Goal: Task Accomplishment & Management: Use online tool/utility

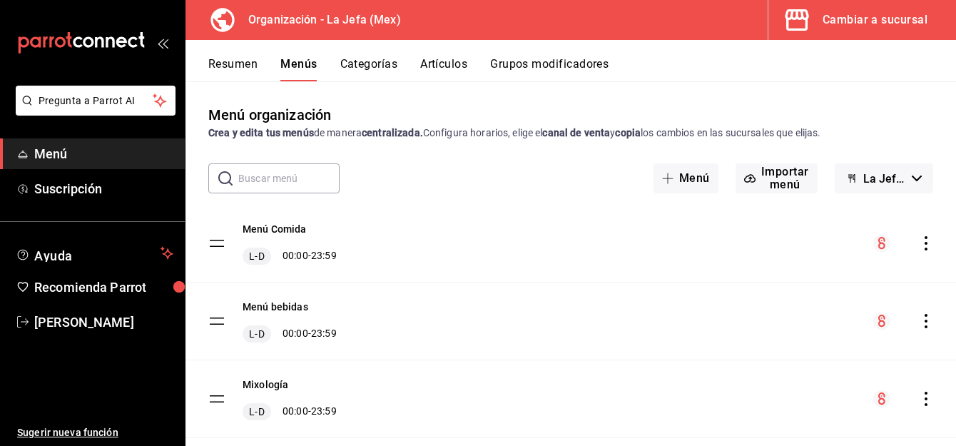
click at [846, 21] on div "Cambiar a sucursal" at bounding box center [875, 20] width 105 height 20
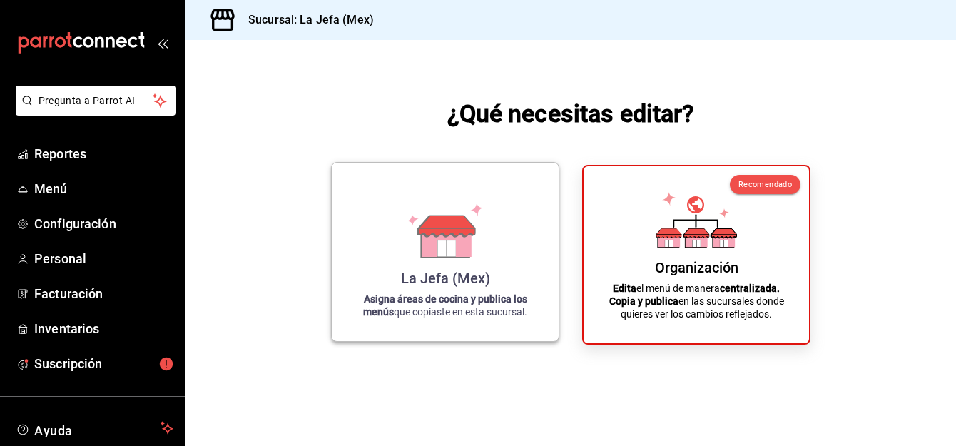
click at [498, 273] on div "La Jefa (Mex) Asigna áreas de cocina y publica los menús que copiaste en esta s…" at bounding box center [445, 252] width 193 height 156
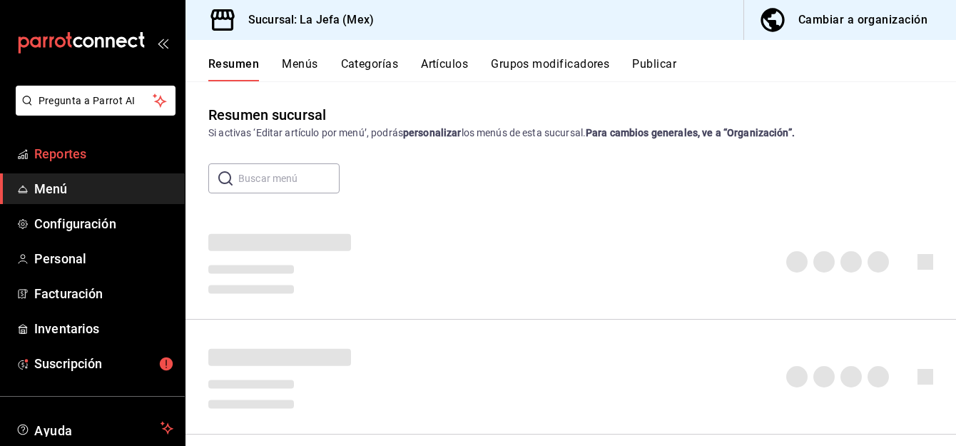
click at [61, 153] on span "Reportes" at bounding box center [103, 153] width 139 height 19
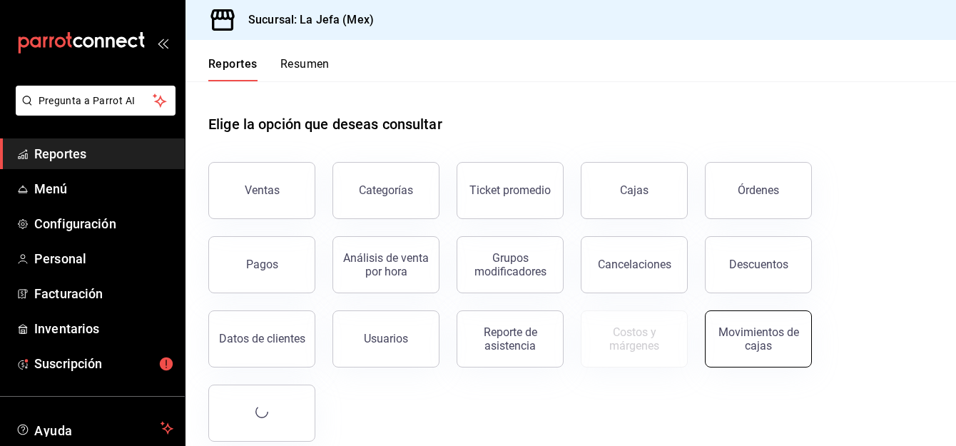
click at [751, 339] on div "Movimientos de cajas" at bounding box center [758, 338] width 89 height 27
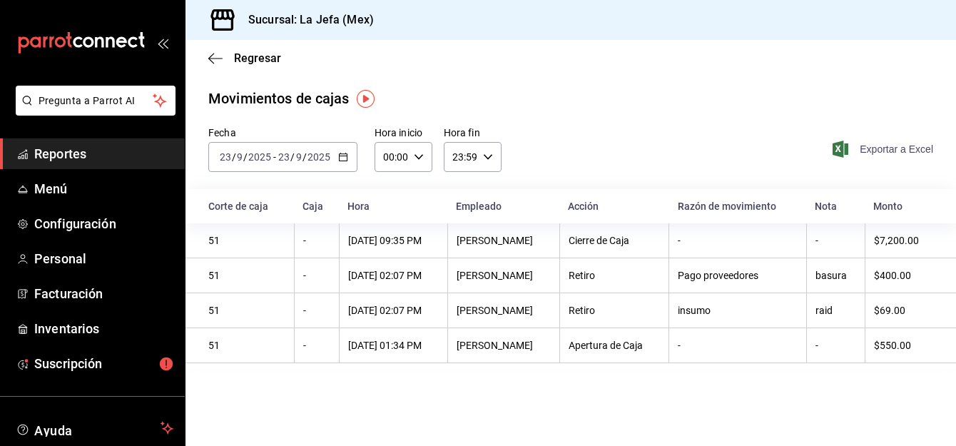
click at [894, 143] on span "Exportar a Excel" at bounding box center [885, 149] width 98 height 17
